Goal: Communication & Community: Answer question/provide support

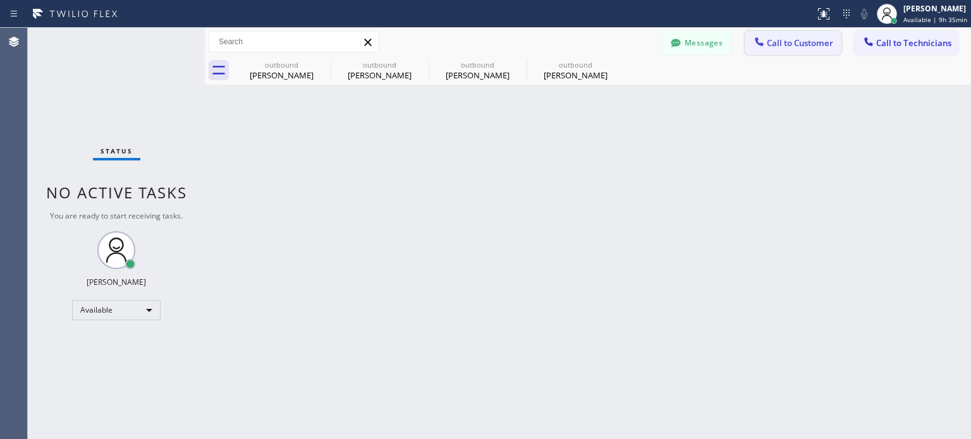
click at [774, 47] on span "Call to Customer" at bounding box center [800, 42] width 66 height 11
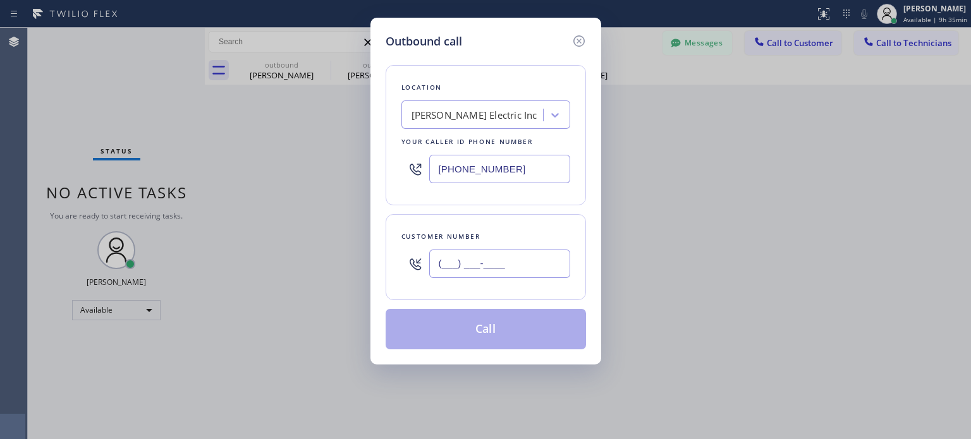
click at [451, 272] on input "(___) ___-____" at bounding box center [499, 264] width 141 height 28
paste input "917) 957-2100"
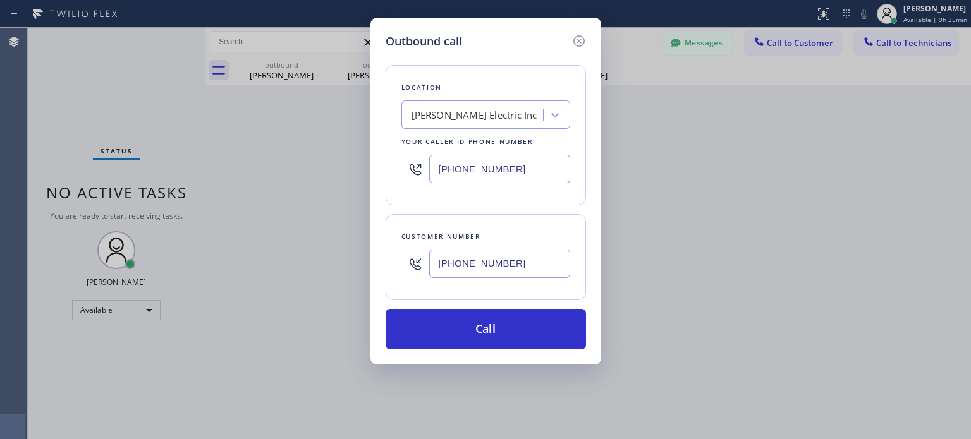
type input "[PHONE_NUMBER]"
click at [473, 164] on input "[PHONE_NUMBER]" at bounding box center [499, 169] width 141 height 28
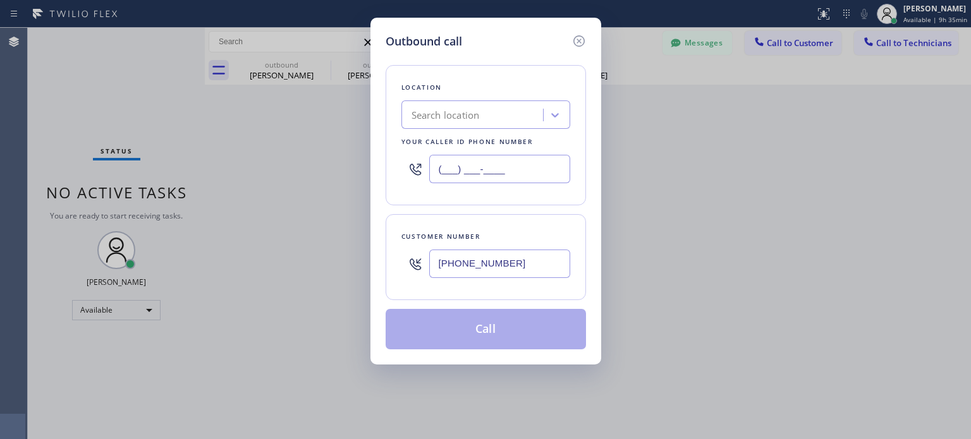
type input "(___) ___-____"
click at [458, 121] on div "Search location" at bounding box center [474, 115] width 138 height 22
paste input "Best [US_STATE] HVAC Repair"
type input "Best [US_STATE] HVAC Repair"
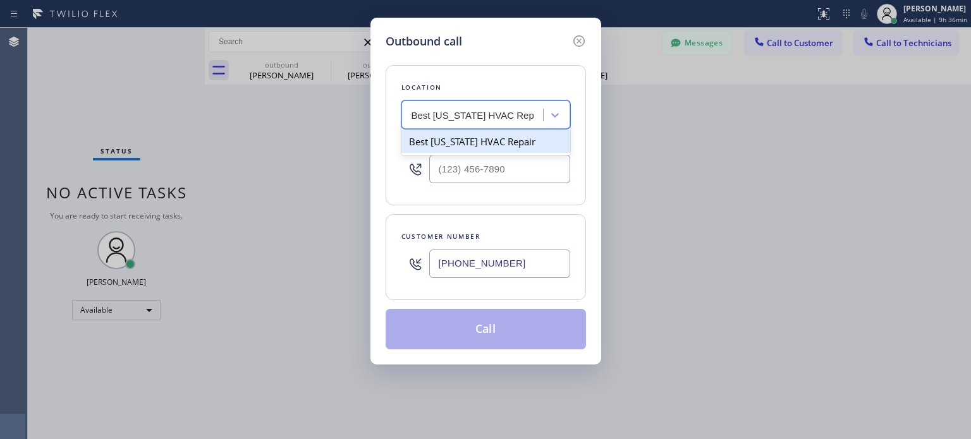
click at [467, 148] on div "Best [US_STATE] HVAC Repair" at bounding box center [485, 141] width 169 height 23
type input "[PHONE_NUMBER]"
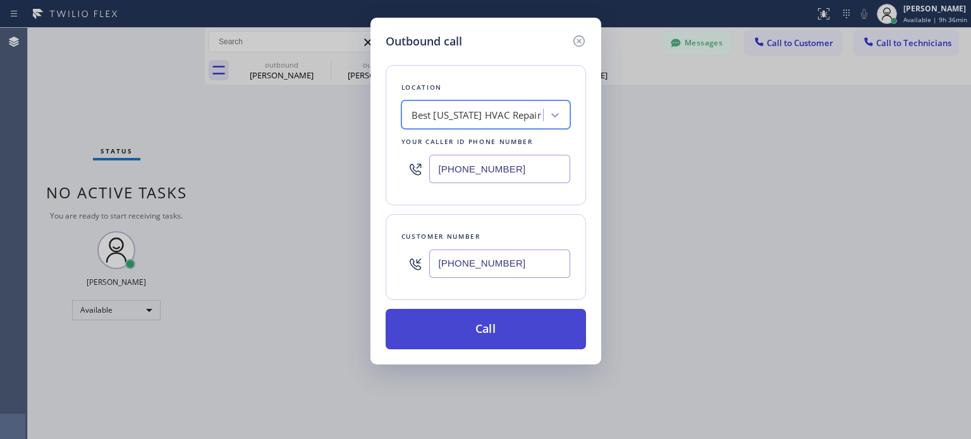
click at [470, 322] on button "Call" at bounding box center [486, 329] width 200 height 40
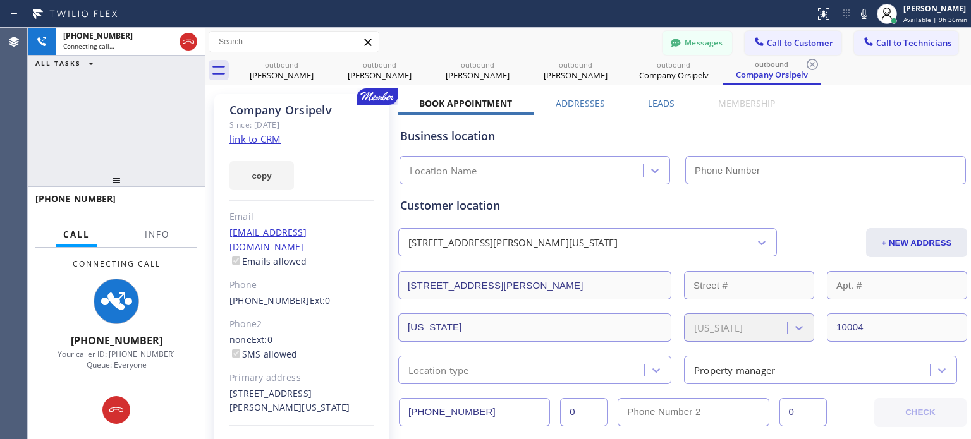
type input "[PHONE_NUMBER]"
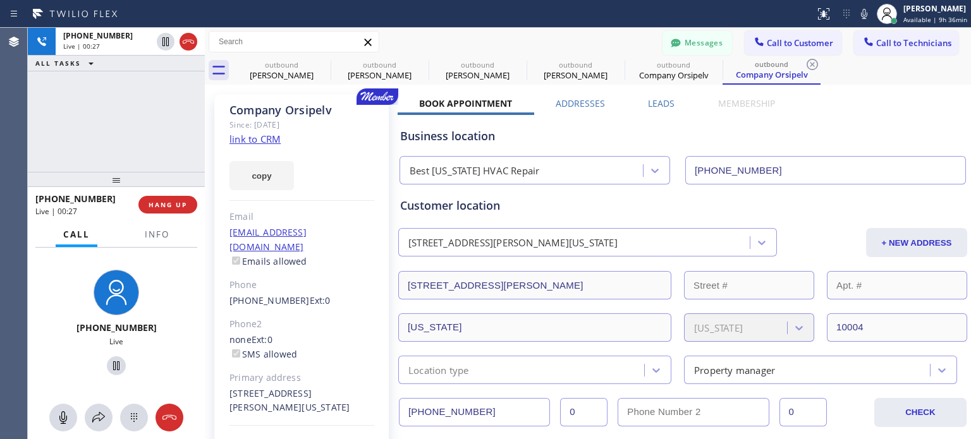
click at [622, 218] on div "Customer location [STREET_ADDRESS][PERSON_NAME][US_STATE] + NEW ADDRESS [STREET…" at bounding box center [682, 290] width 565 height 187
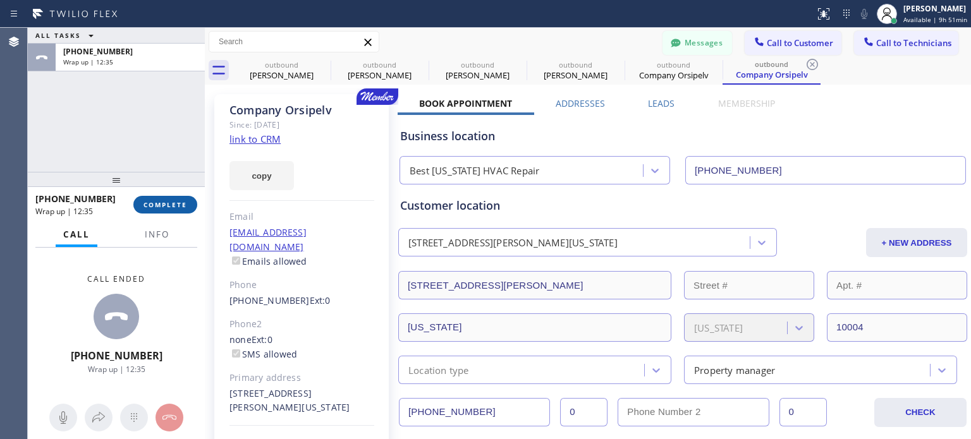
click at [180, 205] on span "COMPLETE" at bounding box center [165, 204] width 44 height 9
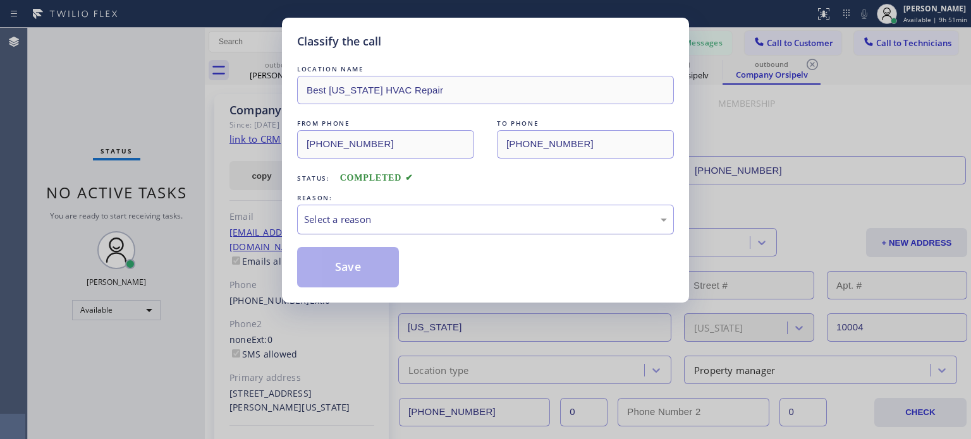
click at [390, 225] on div "Select a reason" at bounding box center [485, 219] width 363 height 15
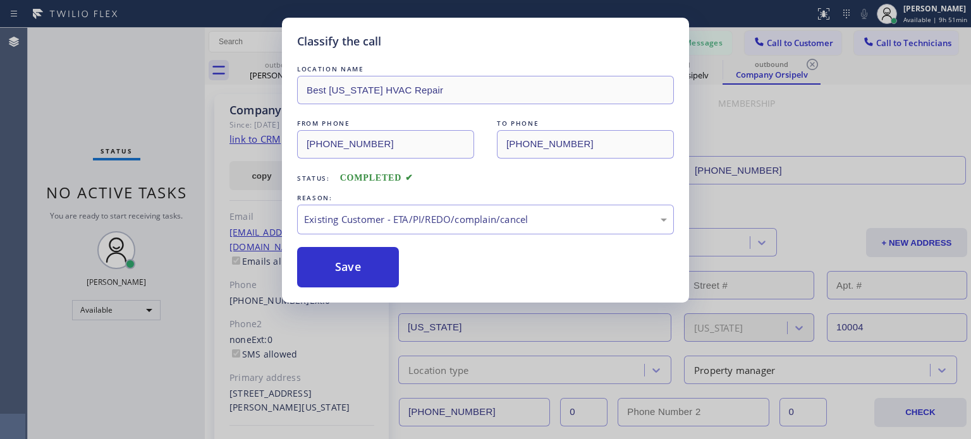
drag, startPoint x: 445, startPoint y: 291, endPoint x: 438, endPoint y: 286, distance: 8.2
click at [381, 264] on button "Save" at bounding box center [348, 267] width 102 height 40
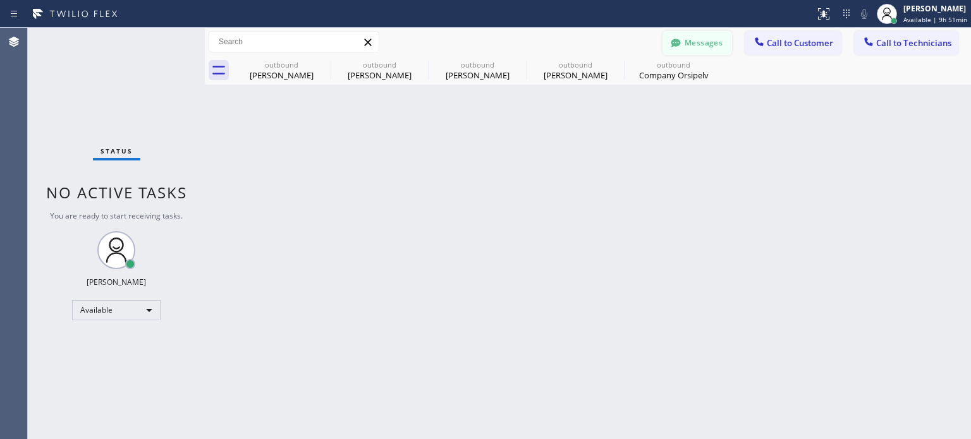
click at [720, 49] on button "Messages" at bounding box center [697, 43] width 70 height 24
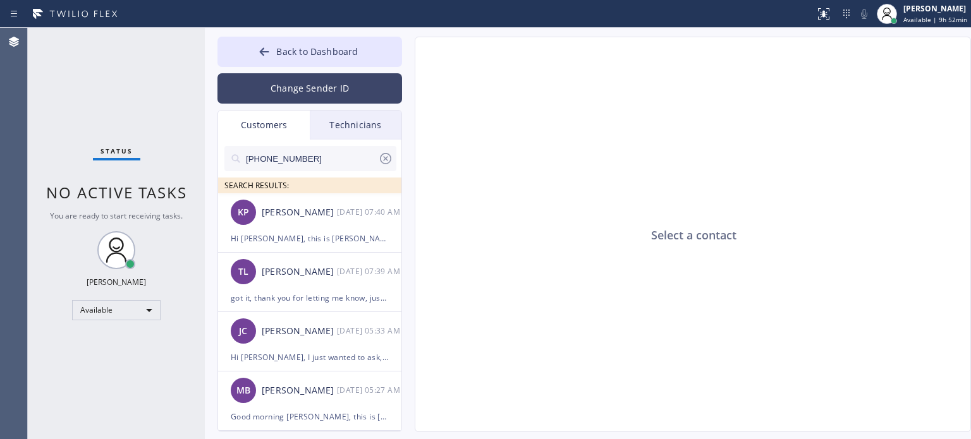
click at [316, 89] on button "Change Sender ID" at bounding box center [309, 88] width 185 height 30
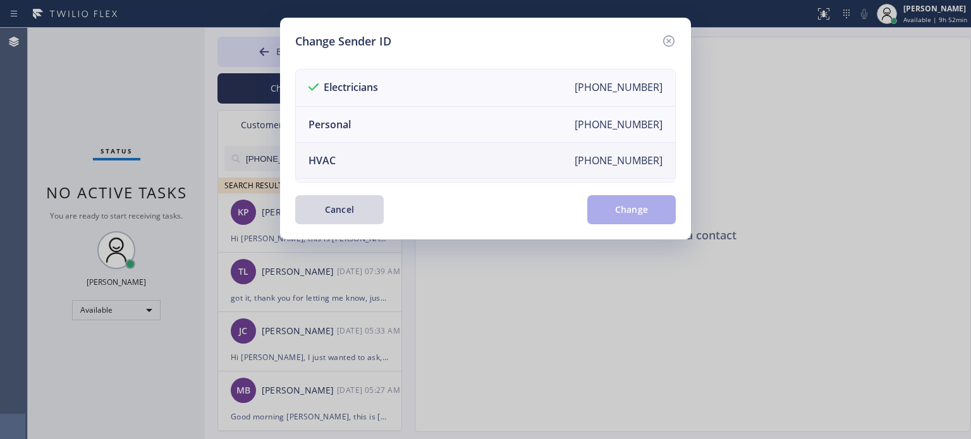
click at [346, 156] on li "HVAC [PHONE_NUMBER]" at bounding box center [485, 161] width 379 height 36
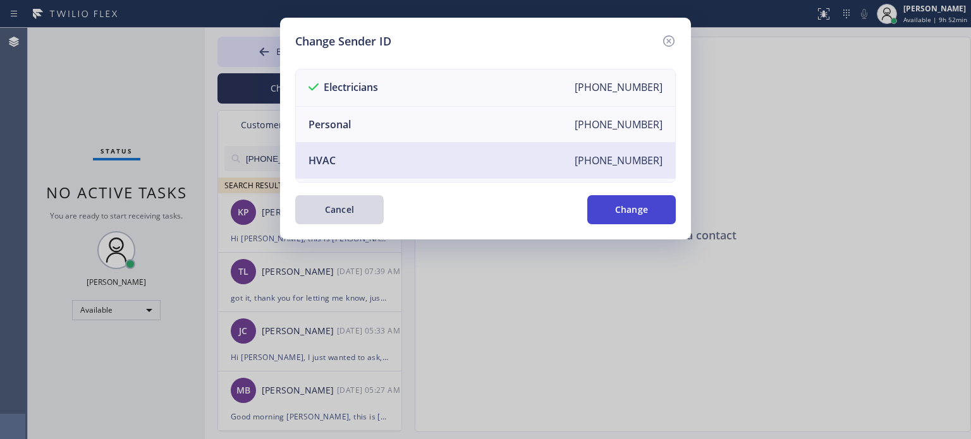
click at [614, 207] on button "Change" at bounding box center [631, 209] width 88 height 29
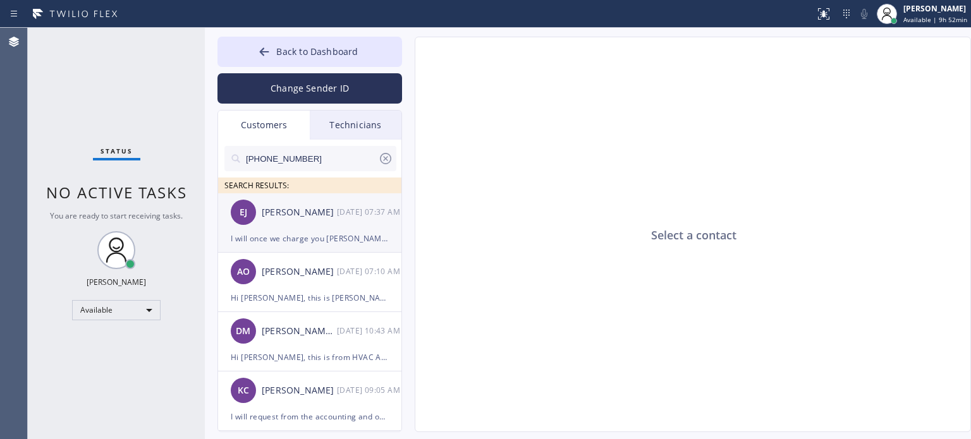
click at [336, 236] on div "I will once we charge you [PERSON_NAME]." at bounding box center [310, 238] width 158 height 15
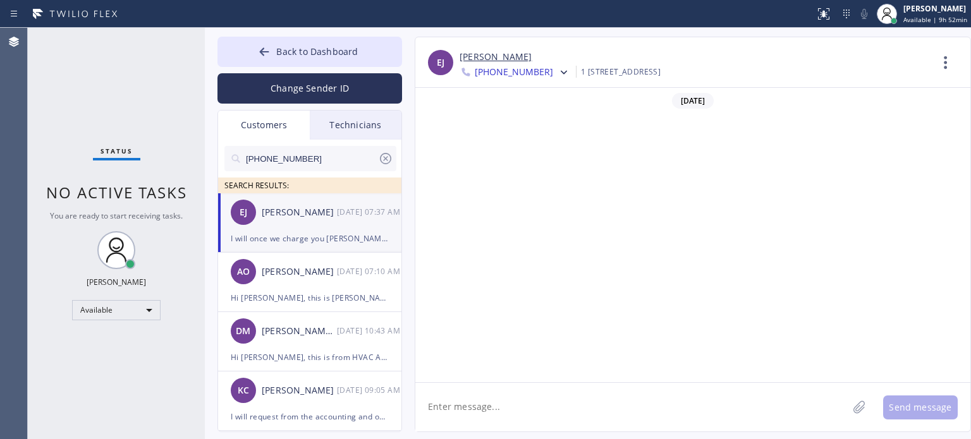
scroll to position [895, 0]
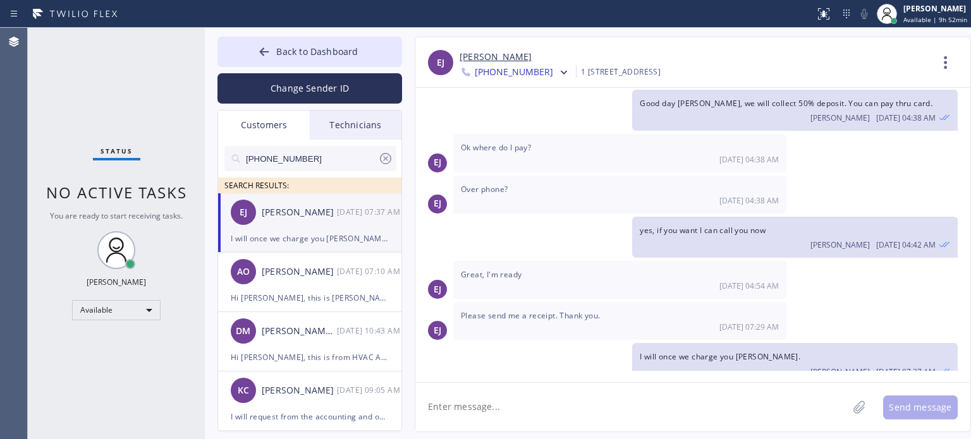
click at [520, 406] on textarea at bounding box center [631, 407] width 432 height 49
click at [723, 412] on textarea "Hi [PERSON_NAME], I sent the contract," at bounding box center [642, 407] width 455 height 49
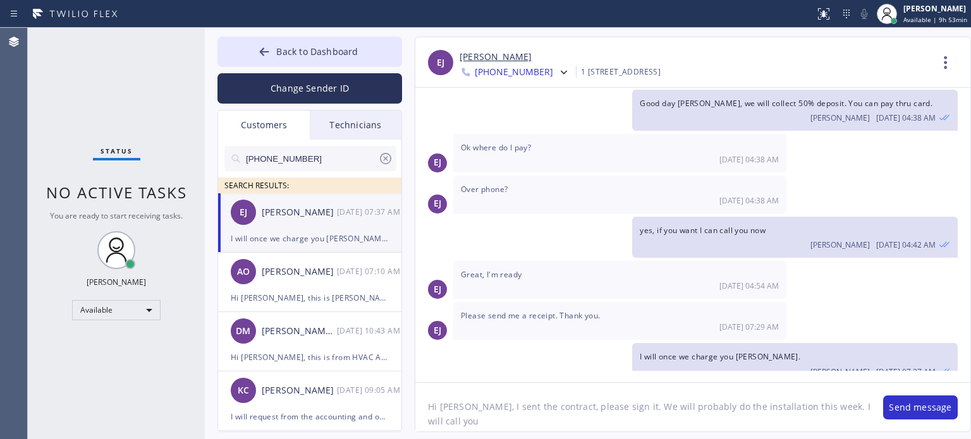
click at [855, 412] on textarea "Hi [PERSON_NAME], I sent the contract, please sign it. We will probably do the …" at bounding box center [642, 407] width 455 height 49
type textarea "Hi [PERSON_NAME], I sent the contract, please sign it. We will probably do the …"
click at [918, 401] on button "Send message" at bounding box center [920, 408] width 75 height 24
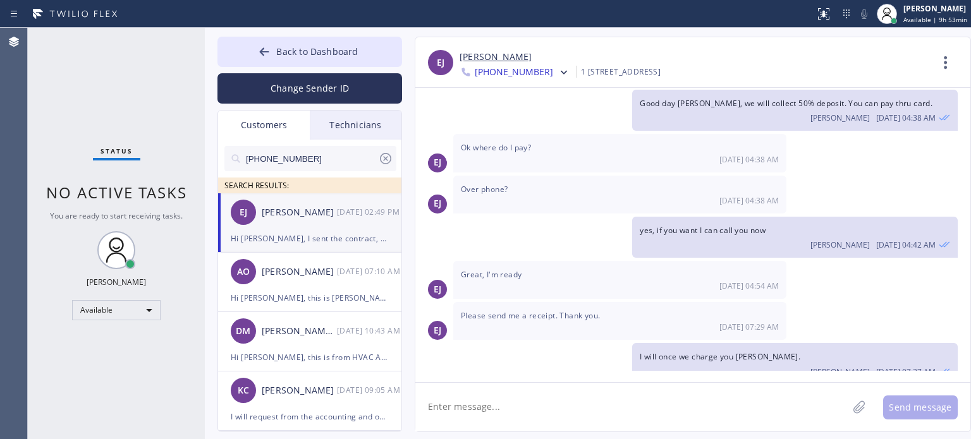
scroll to position [951, 0]
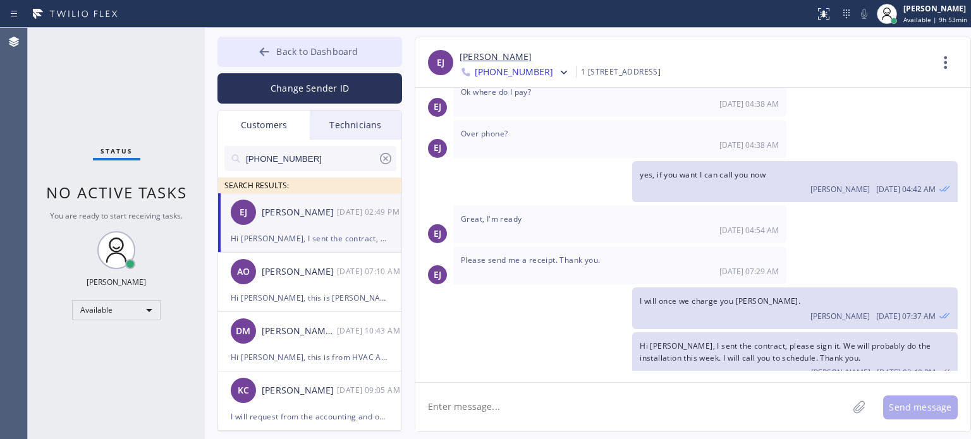
click at [268, 53] on icon at bounding box center [264, 52] width 13 height 13
